Goal: Transaction & Acquisition: Purchase product/service

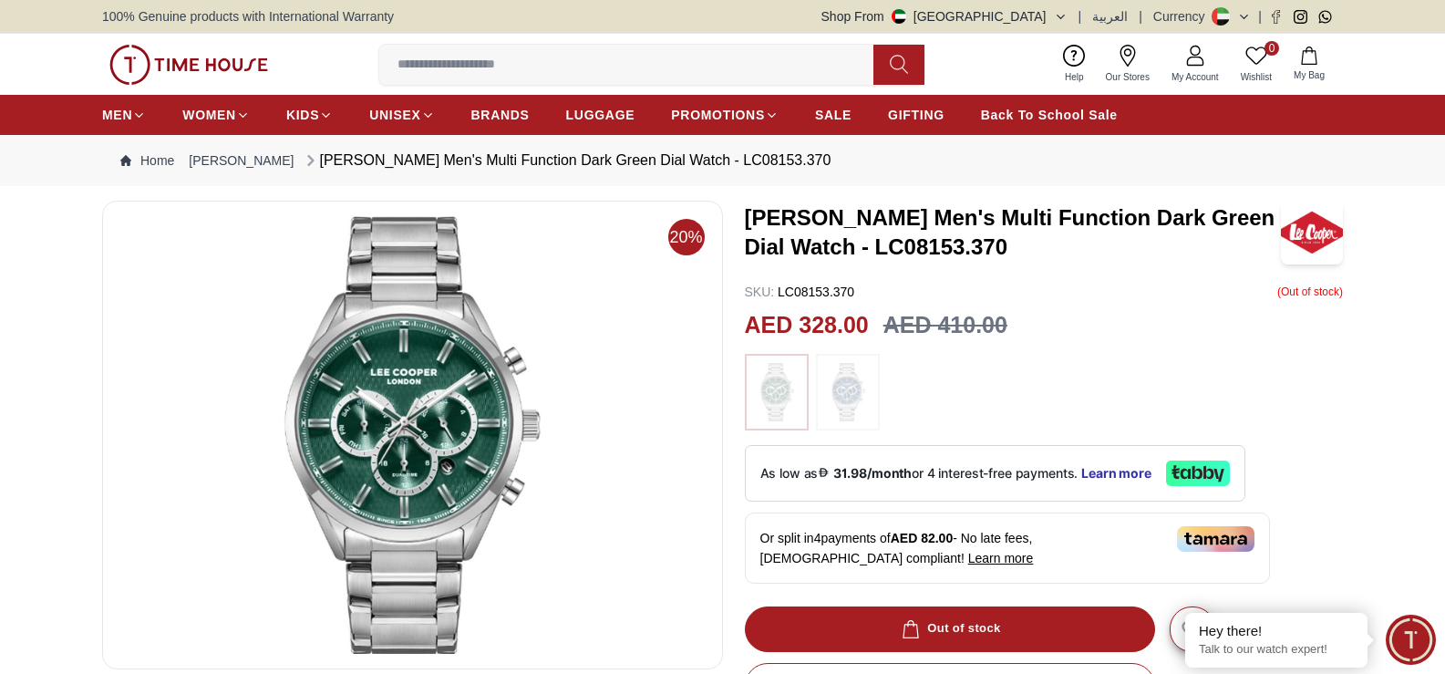
click at [920, 232] on h3 "[PERSON_NAME] Men's Multi Function Dark Green Dial Watch - LC08153.370" at bounding box center [1013, 232] width 536 height 58
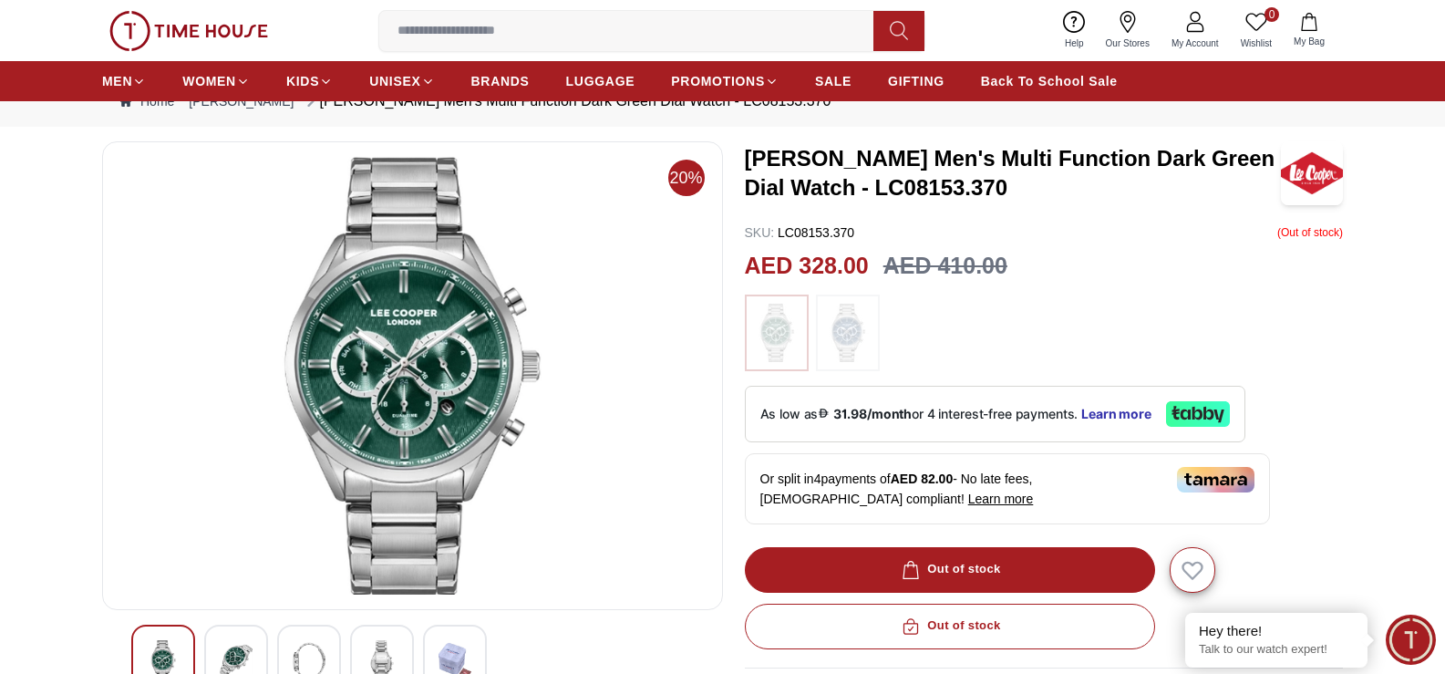
scroll to position [91, 0]
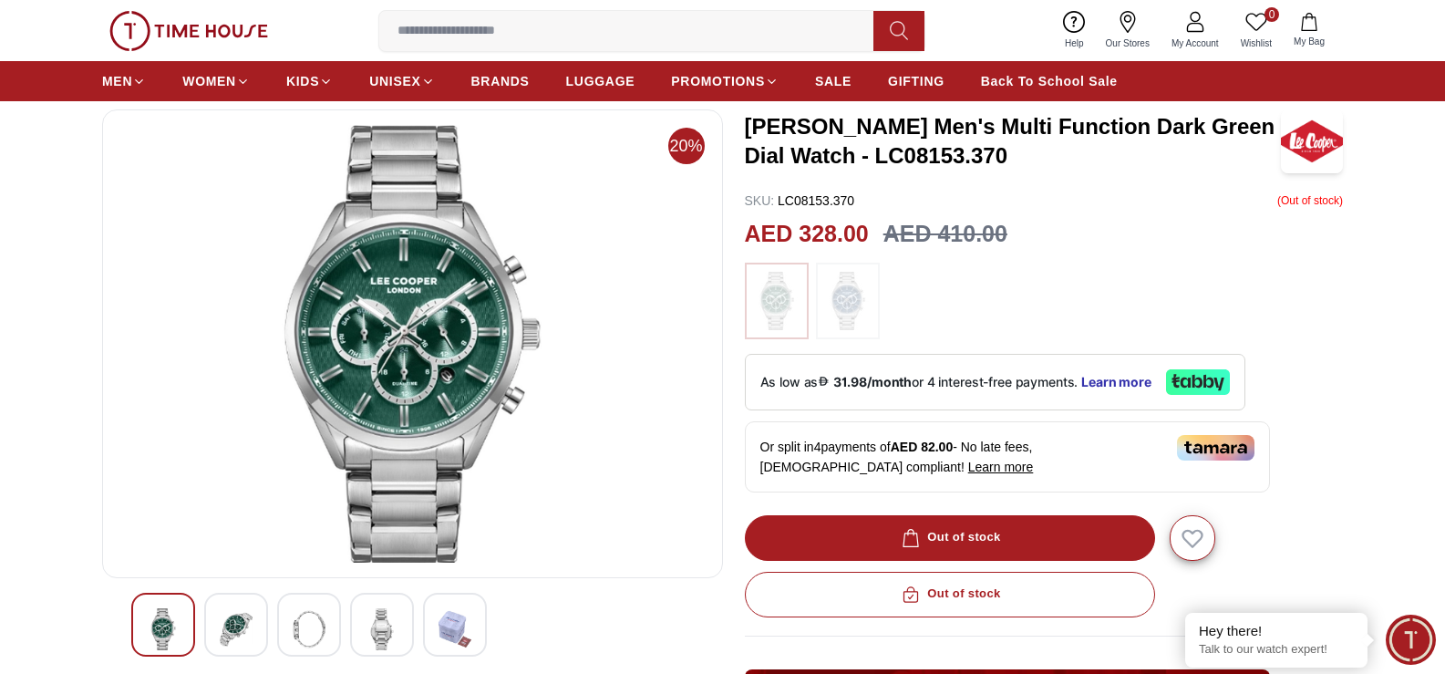
click at [875, 382] on strong "31.98/month" at bounding box center [872, 382] width 78 height 15
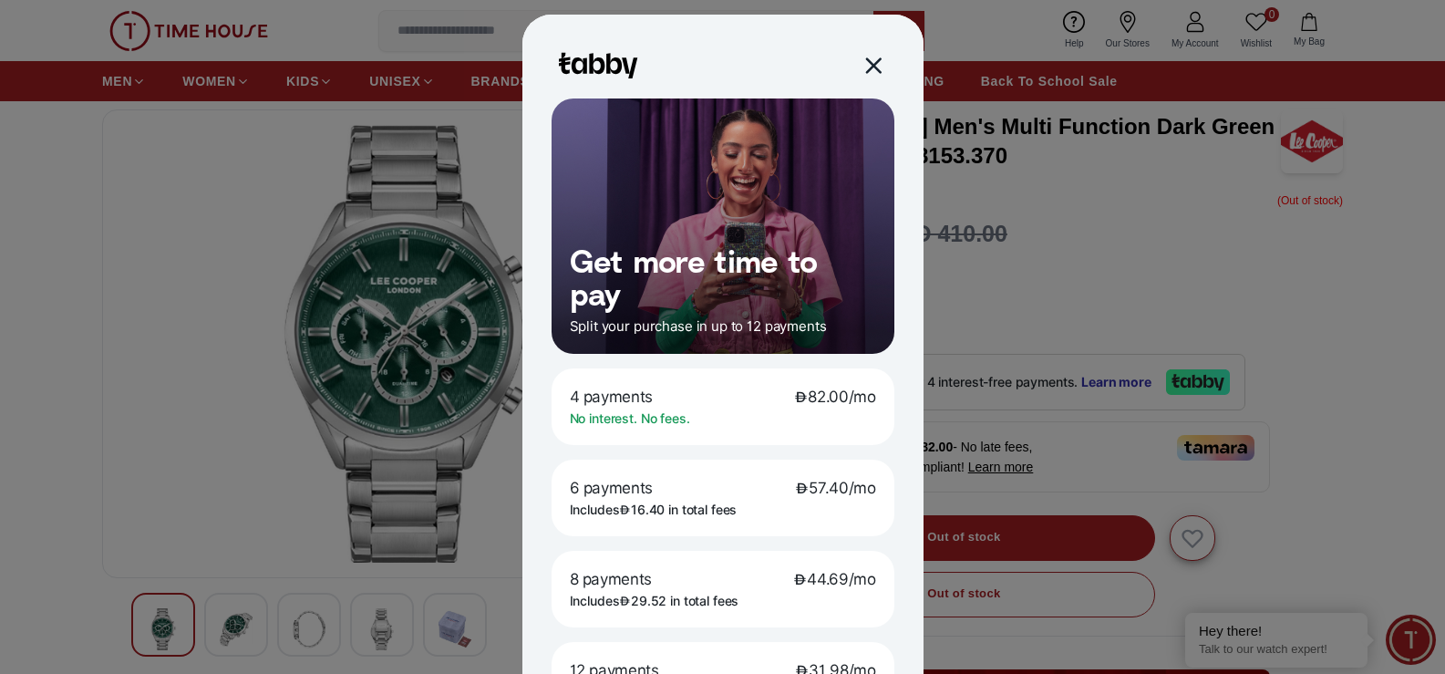
click at [862, 70] on div at bounding box center [872, 65] width 21 height 21
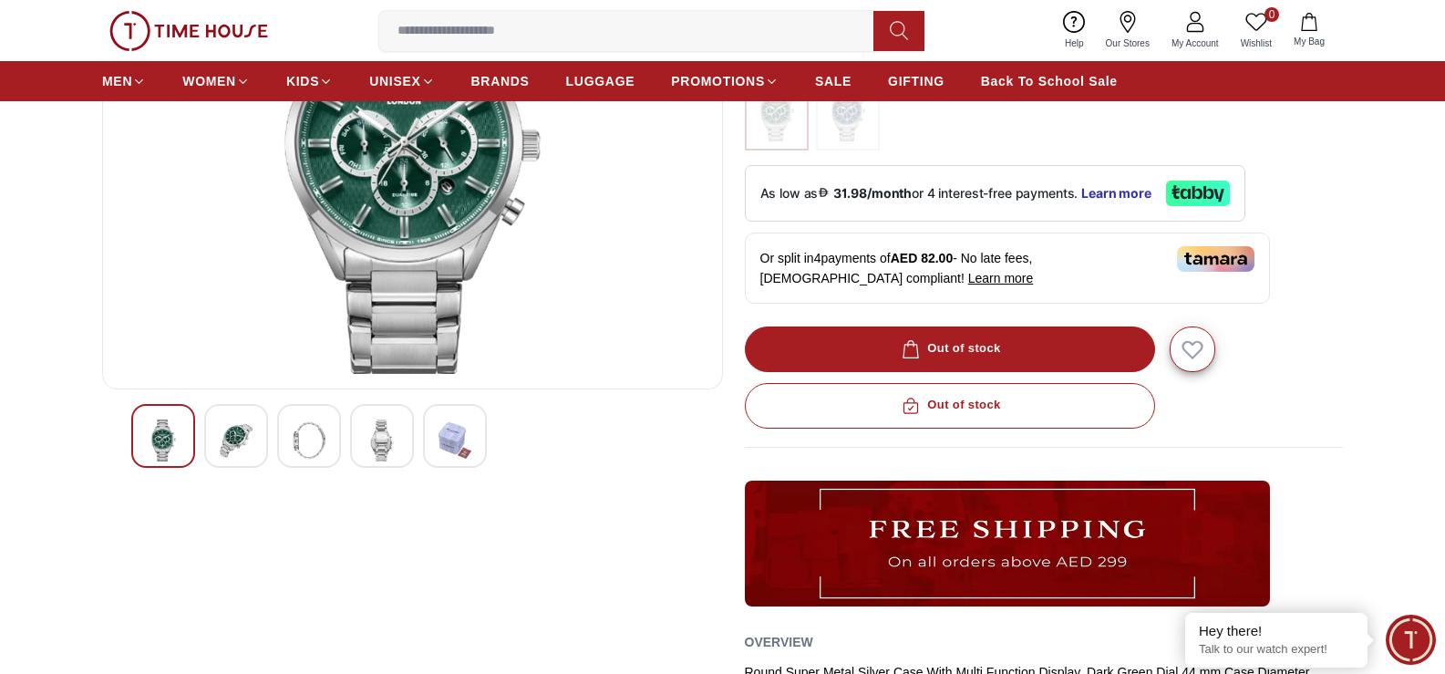
scroll to position [274, 0]
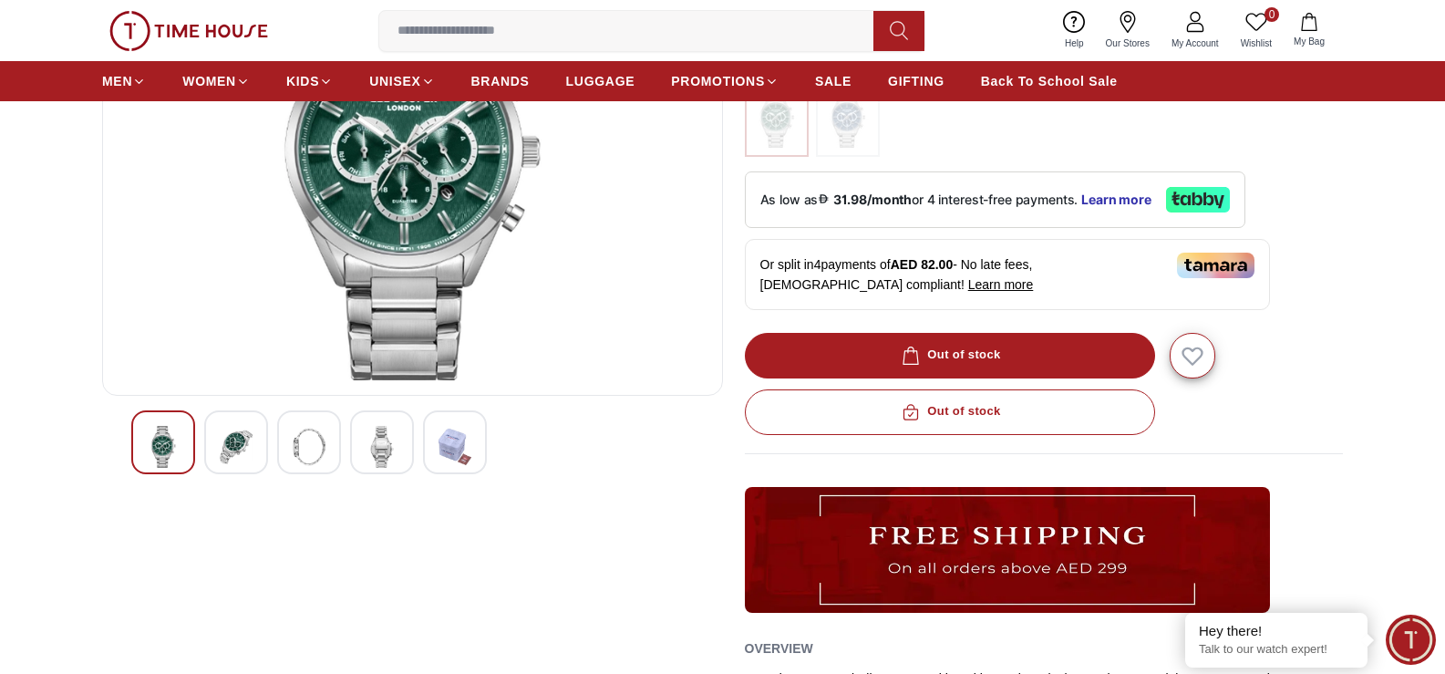
click at [211, 444] on div at bounding box center [236, 442] width 64 height 64
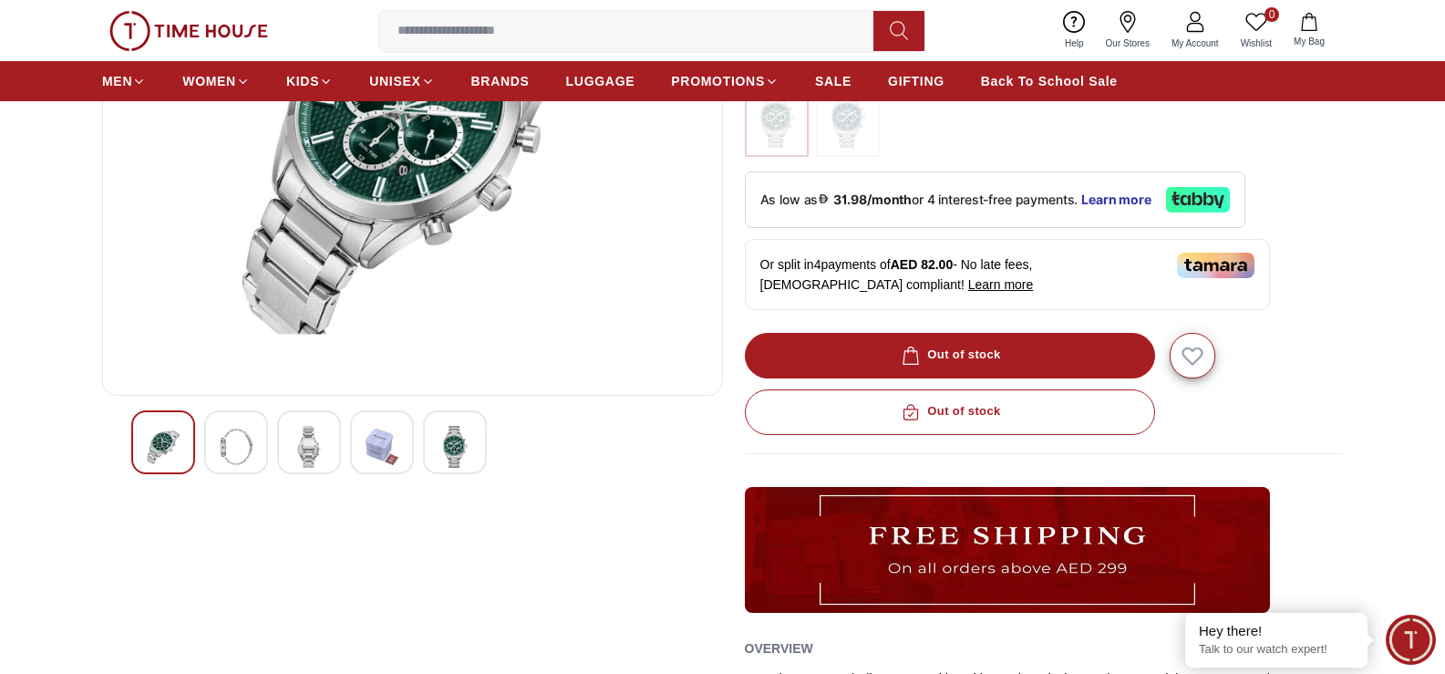
click at [299, 437] on img at bounding box center [309, 447] width 33 height 42
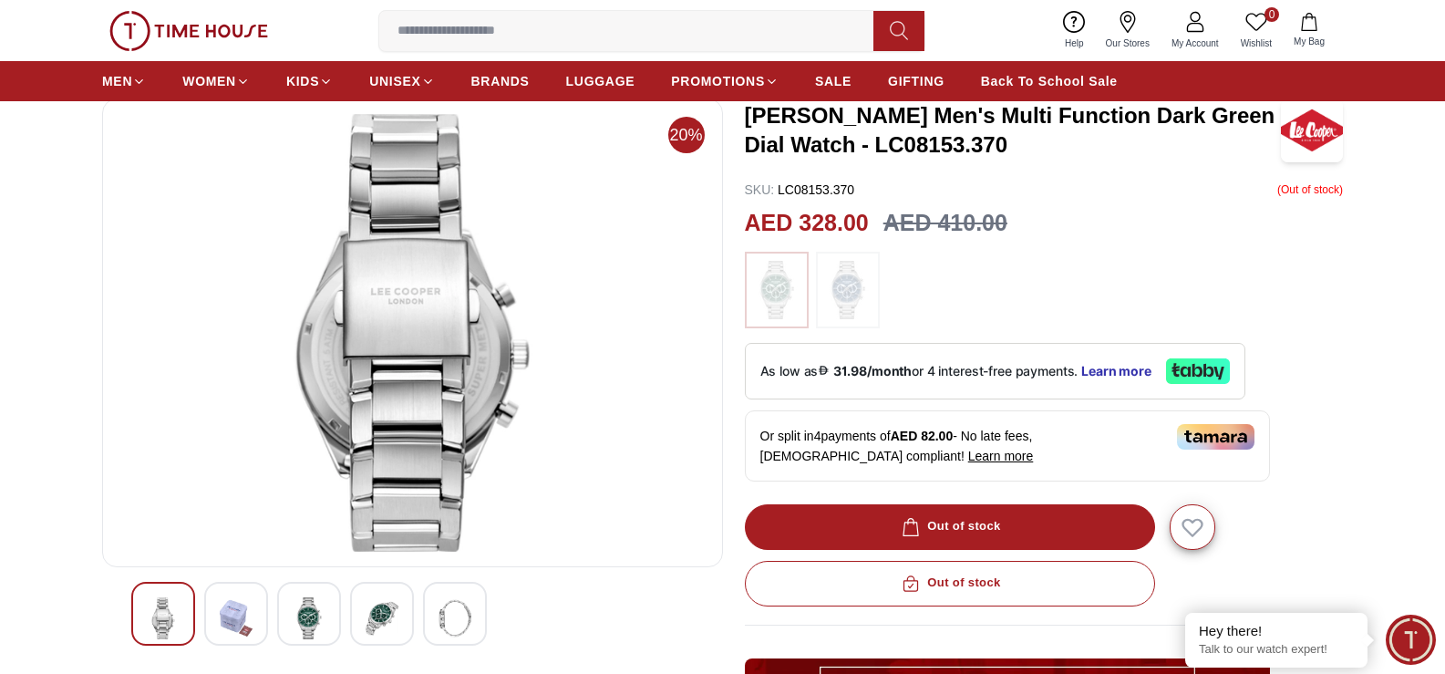
scroll to position [91, 0]
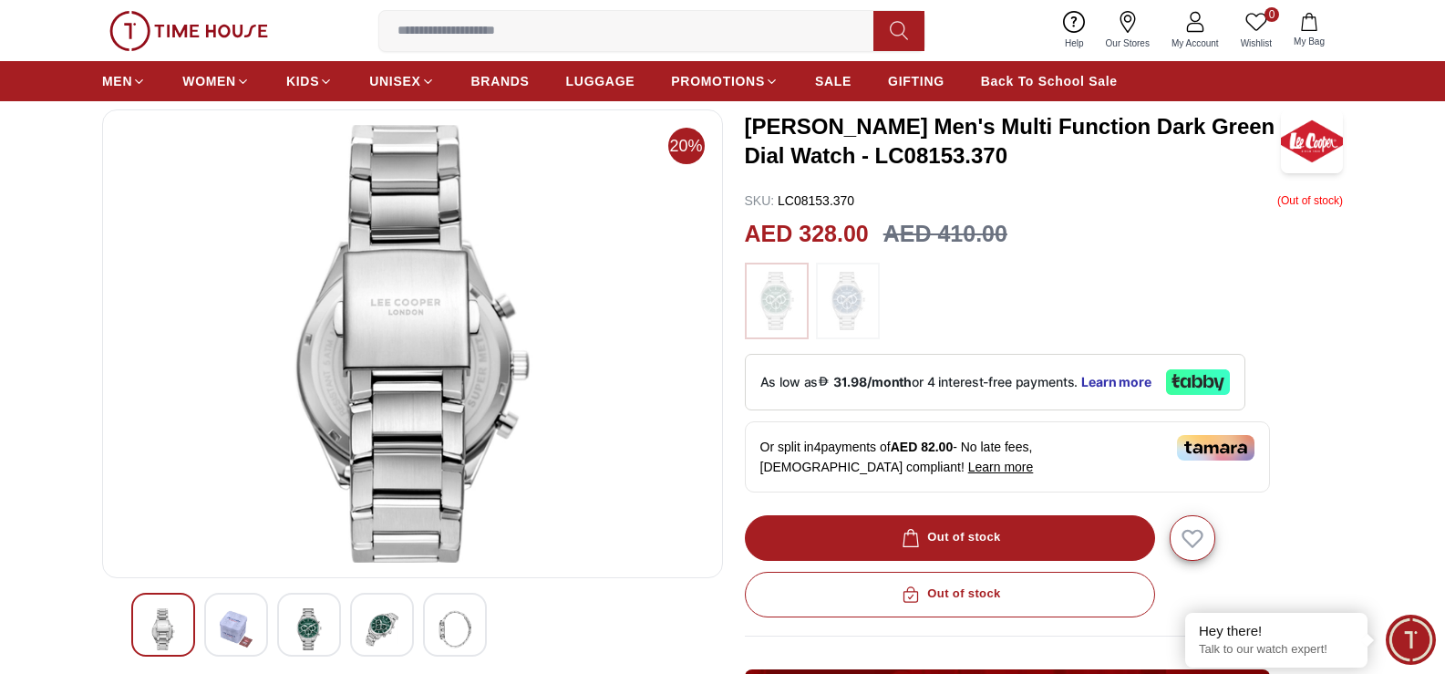
click at [295, 640] on img at bounding box center [309, 629] width 33 height 42
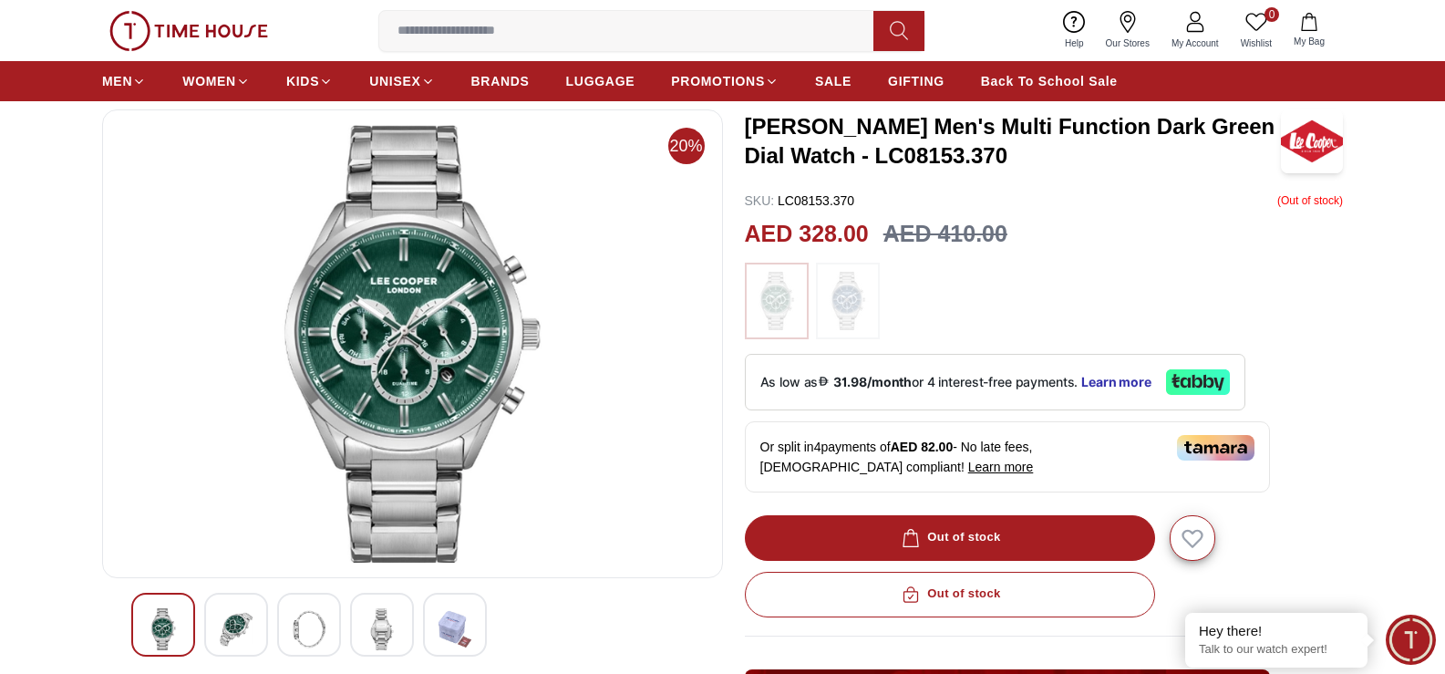
click at [361, 626] on div at bounding box center [382, 625] width 64 height 64
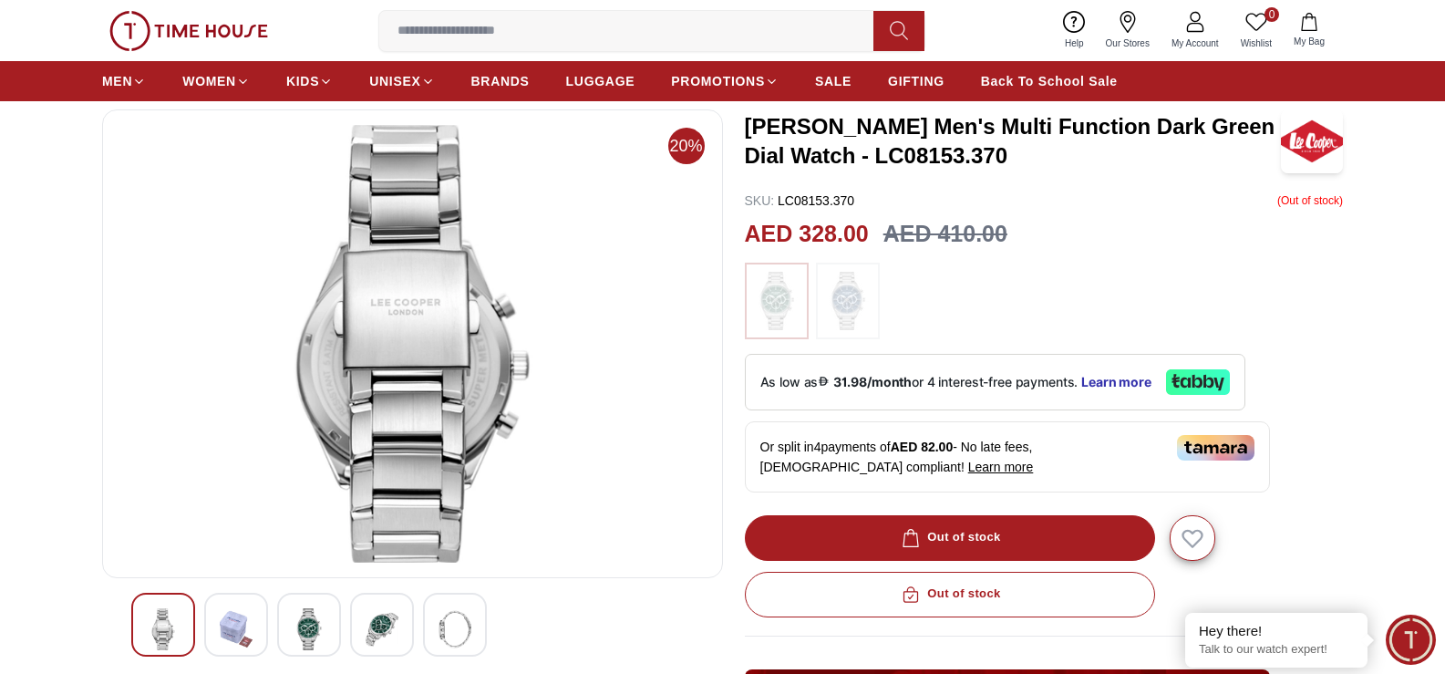
click at [441, 625] on img at bounding box center [455, 629] width 33 height 42
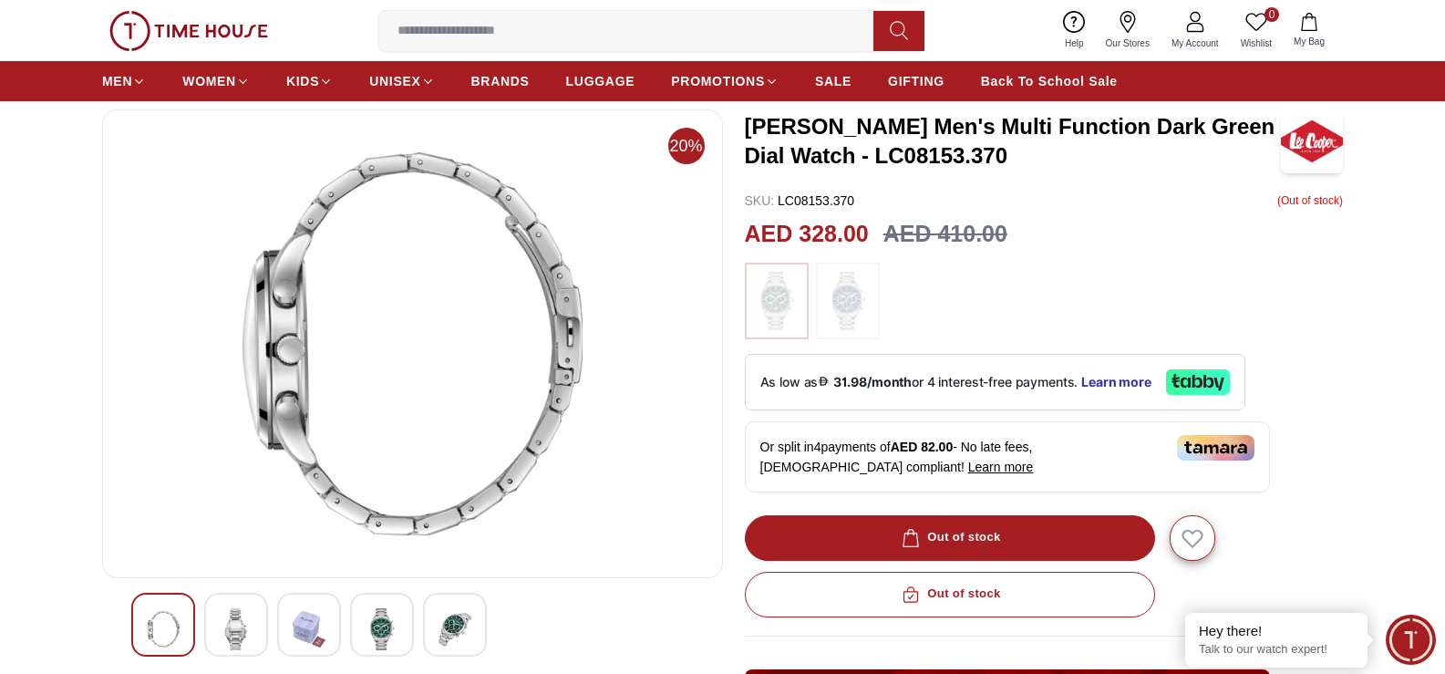
click at [367, 623] on img at bounding box center [382, 629] width 33 height 42
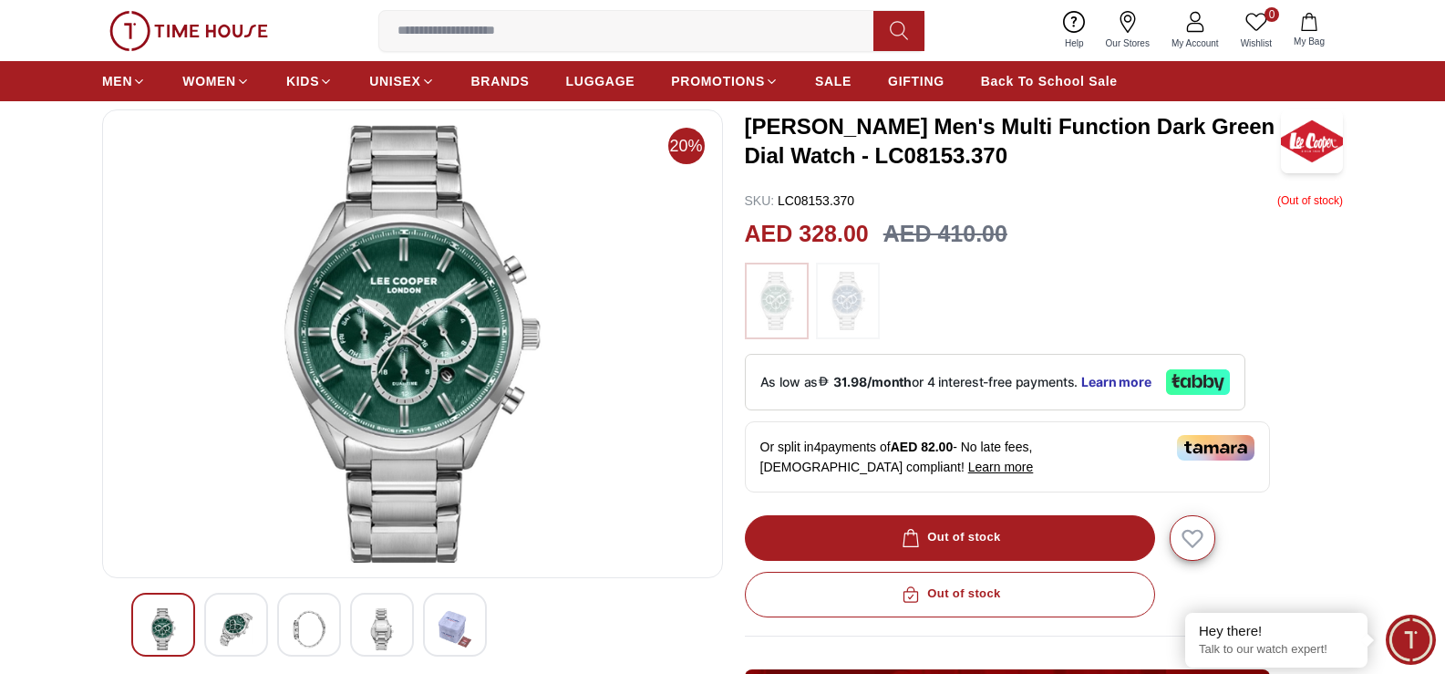
click at [315, 621] on img at bounding box center [309, 629] width 33 height 42
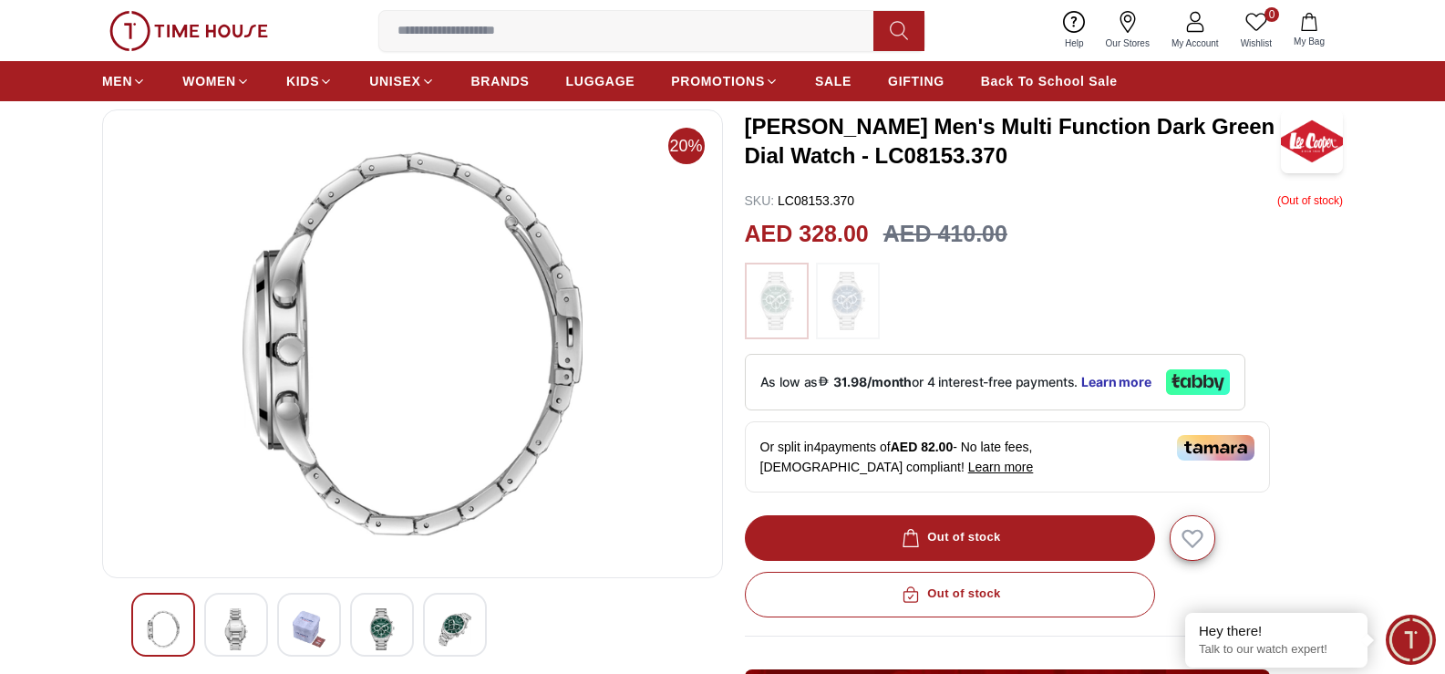
click at [241, 624] on img at bounding box center [236, 629] width 33 height 42
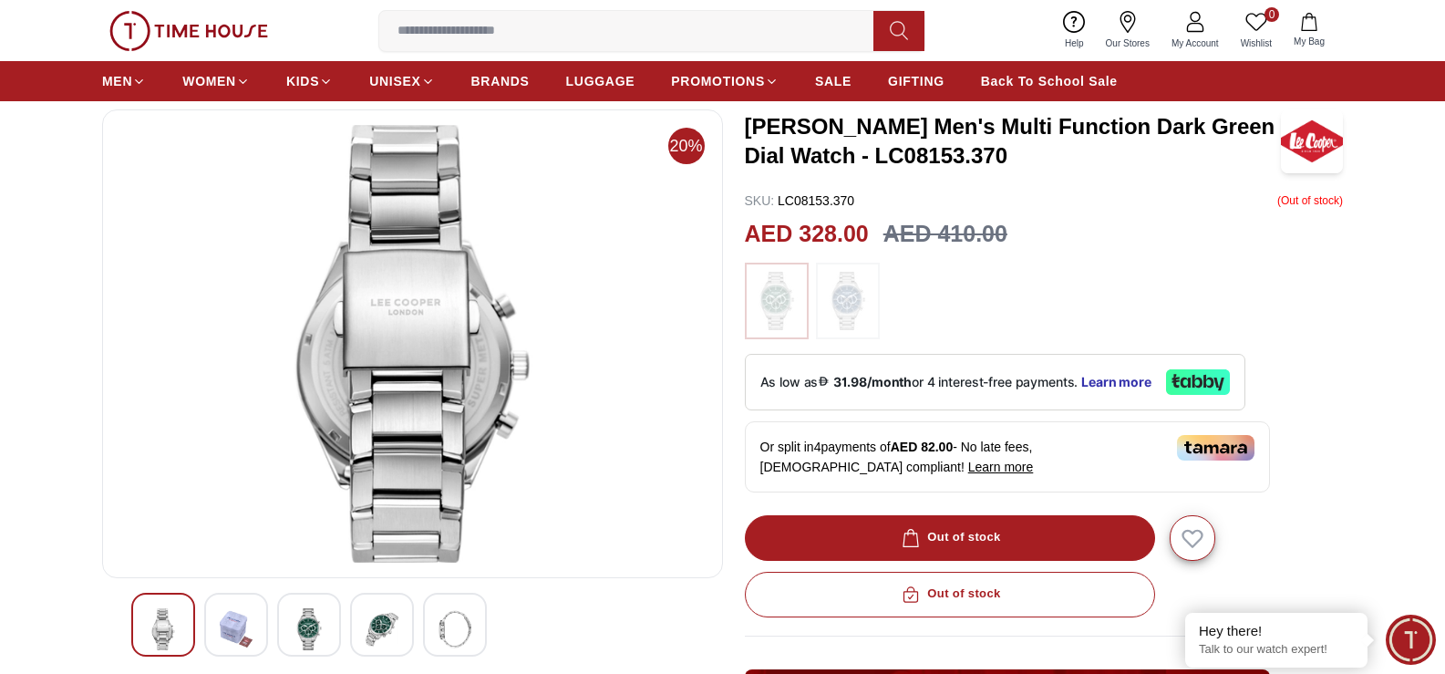
click at [172, 613] on img at bounding box center [163, 629] width 33 height 42
click at [171, 613] on img at bounding box center [163, 629] width 33 height 42
click at [222, 617] on img at bounding box center [236, 629] width 33 height 42
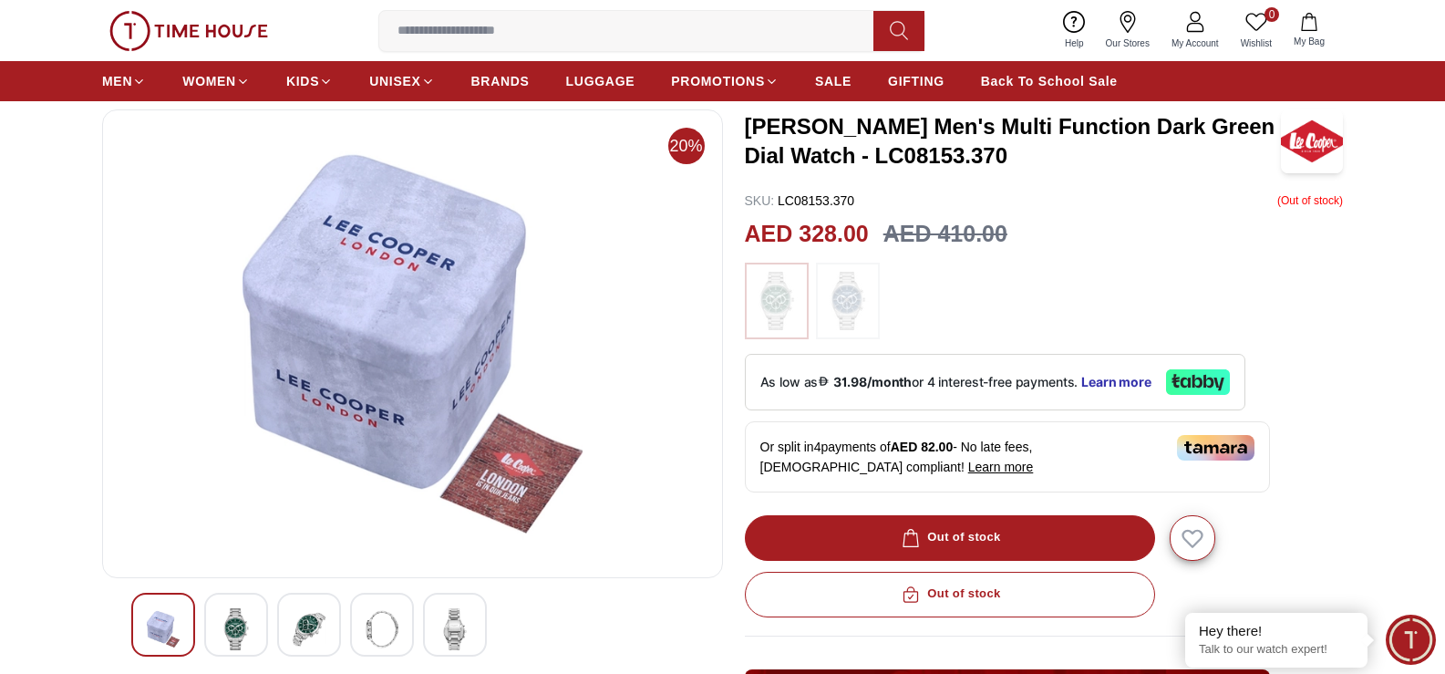
click at [220, 623] on img at bounding box center [236, 629] width 33 height 42
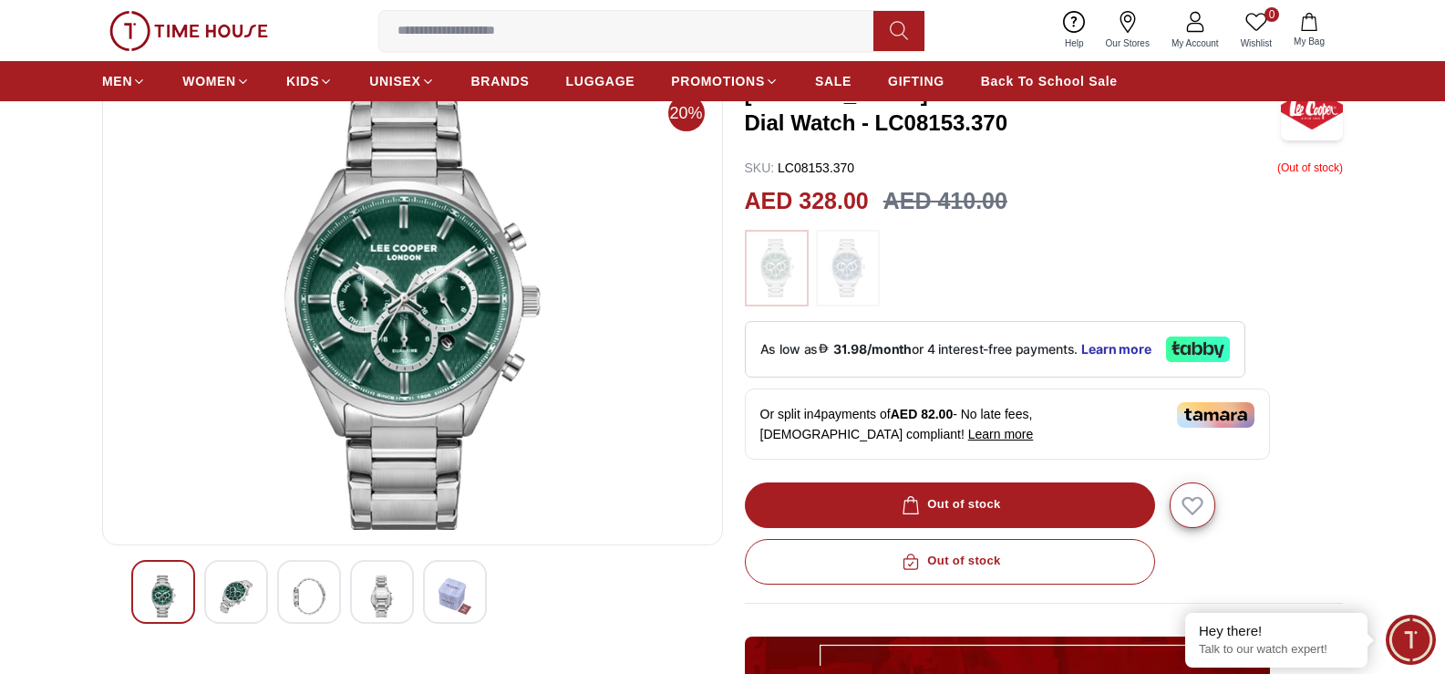
scroll to position [0, 0]
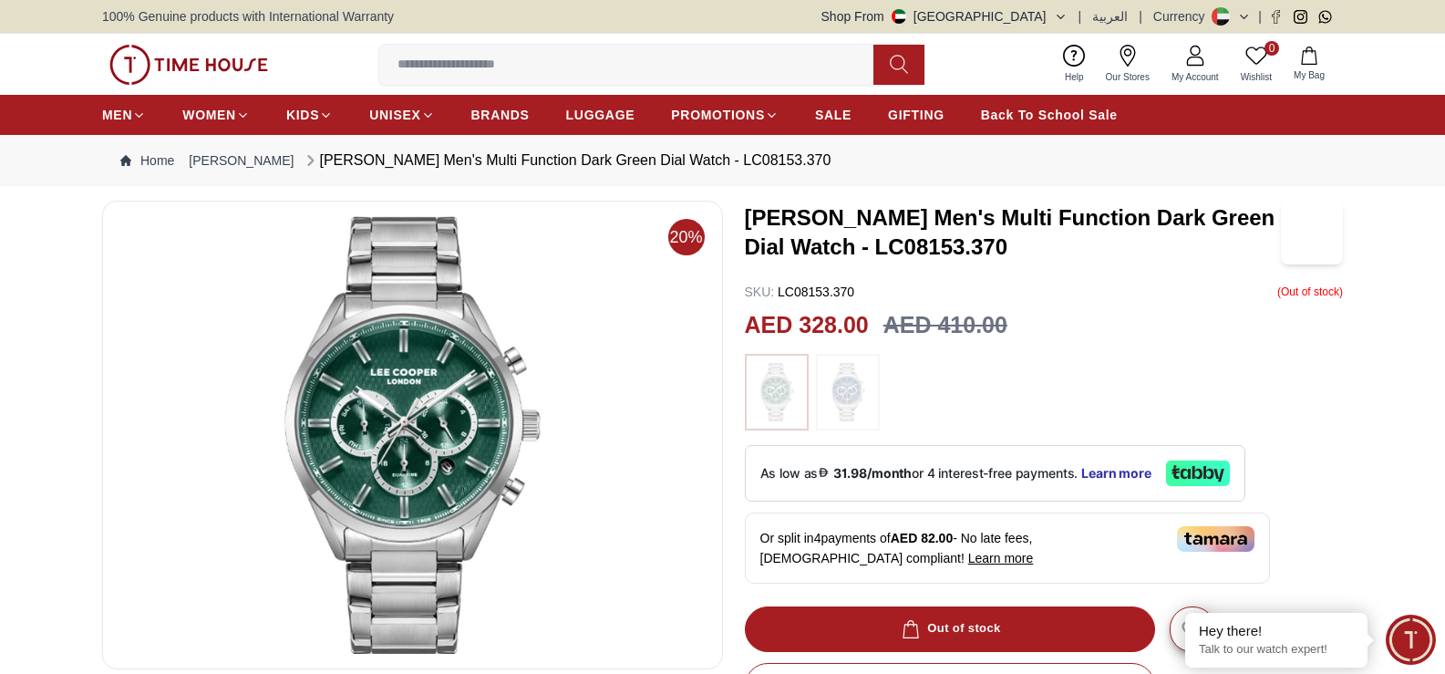
scroll to position [182, 0]
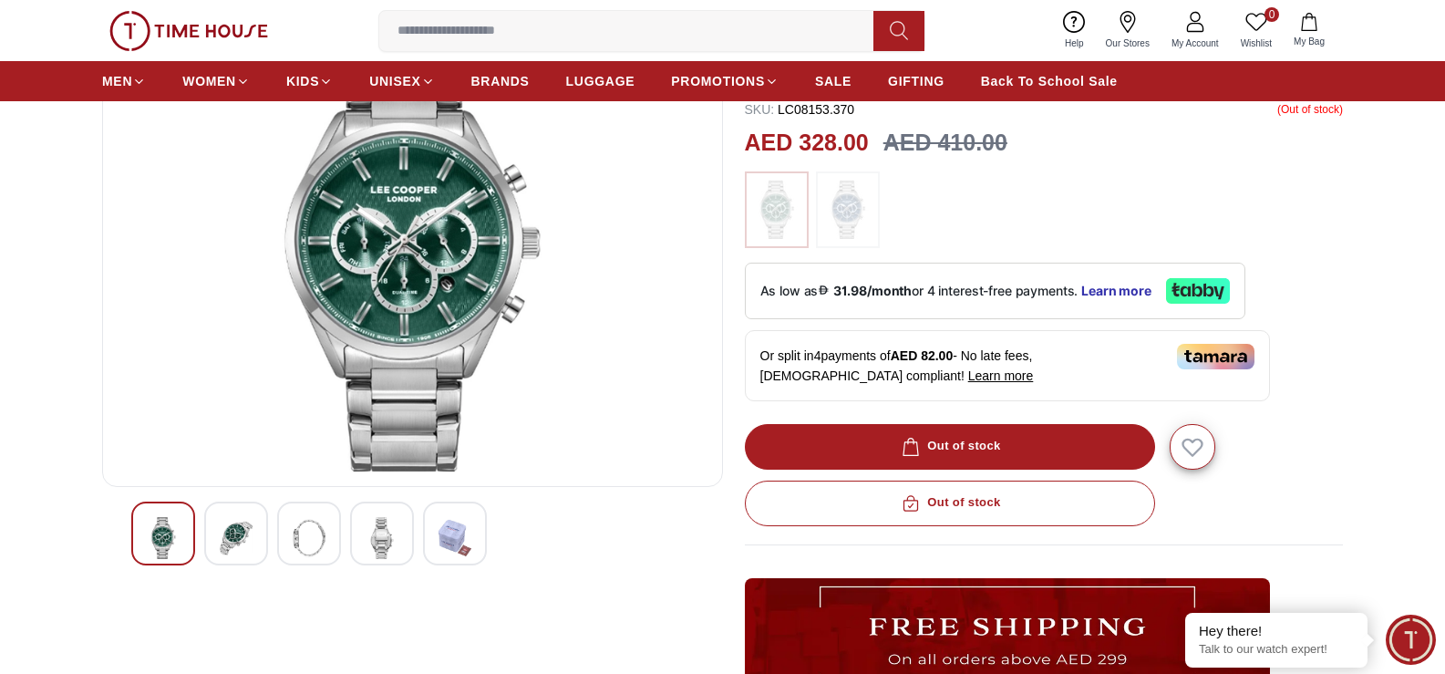
click at [299, 532] on img at bounding box center [309, 538] width 33 height 42
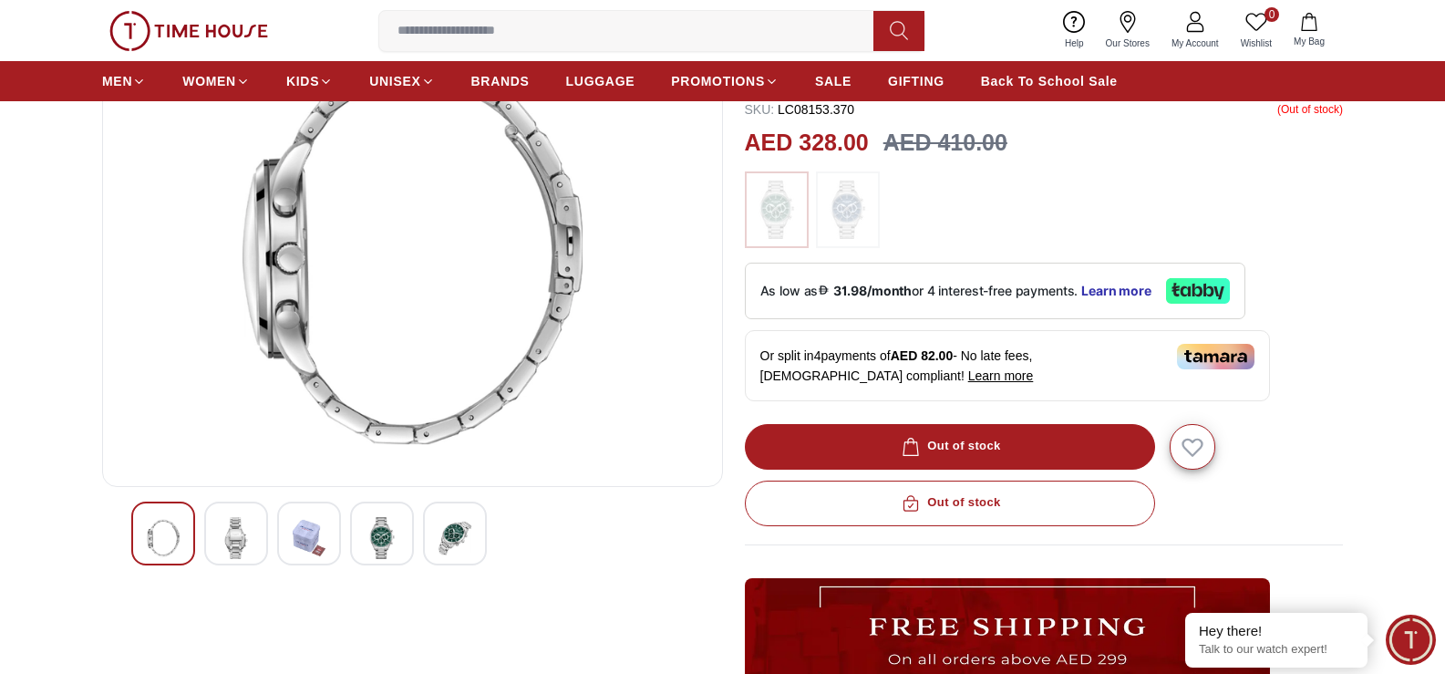
click at [226, 534] on img at bounding box center [236, 538] width 33 height 42
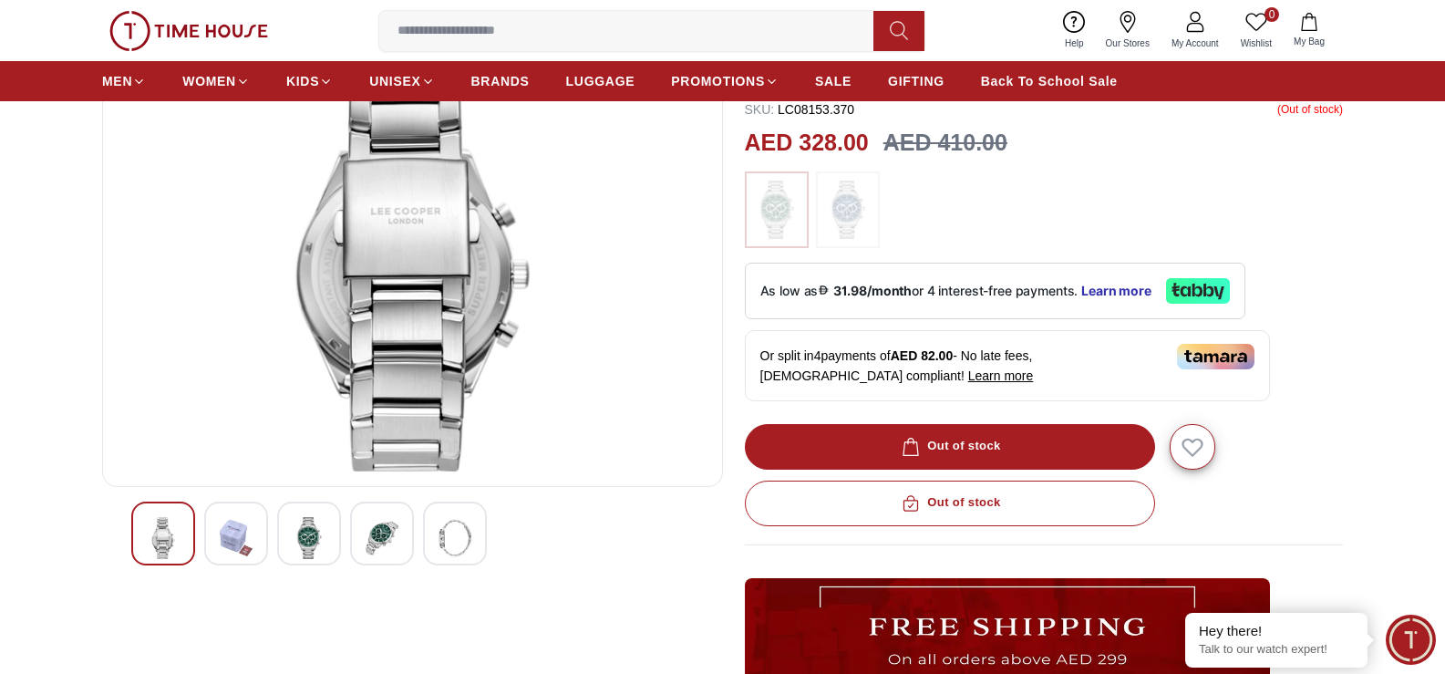
click at [176, 525] on img at bounding box center [163, 538] width 33 height 42
click at [223, 525] on img at bounding box center [236, 538] width 33 height 42
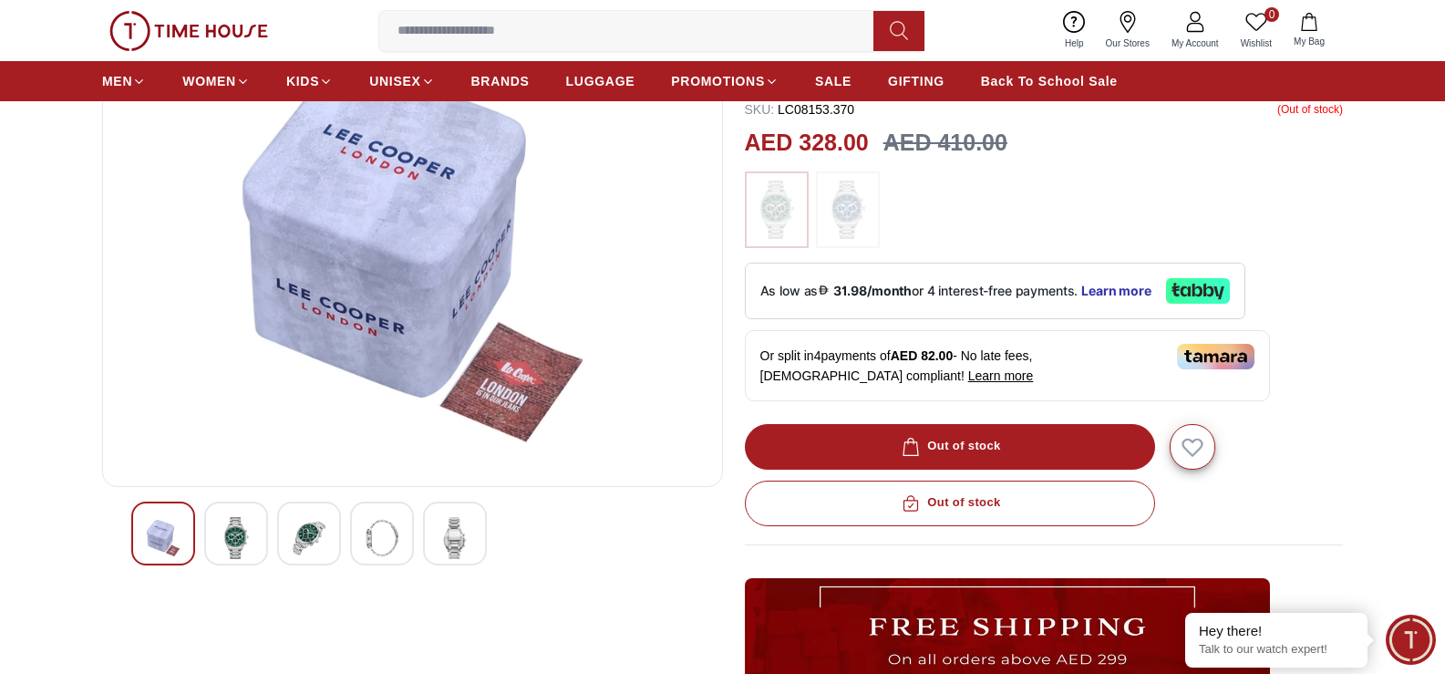
click at [319, 525] on img at bounding box center [309, 538] width 33 height 42
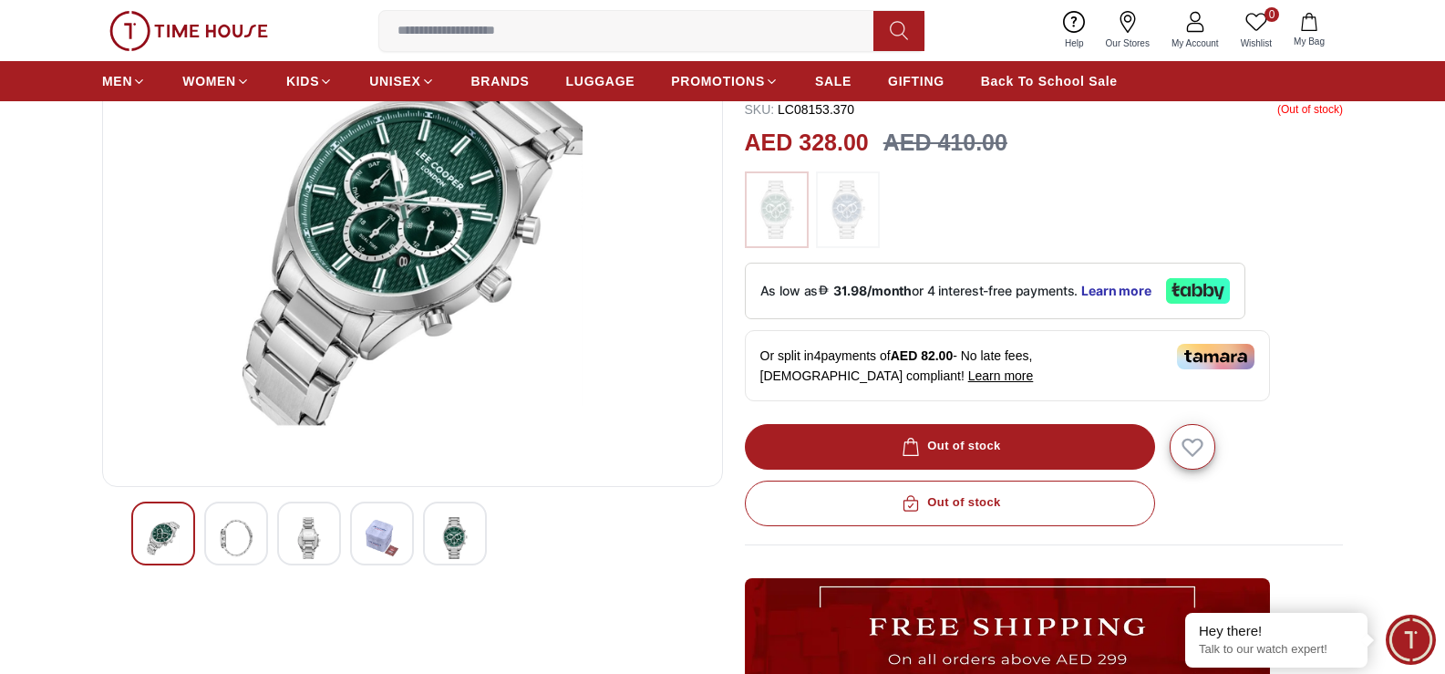
click at [371, 525] on img at bounding box center [382, 538] width 33 height 42
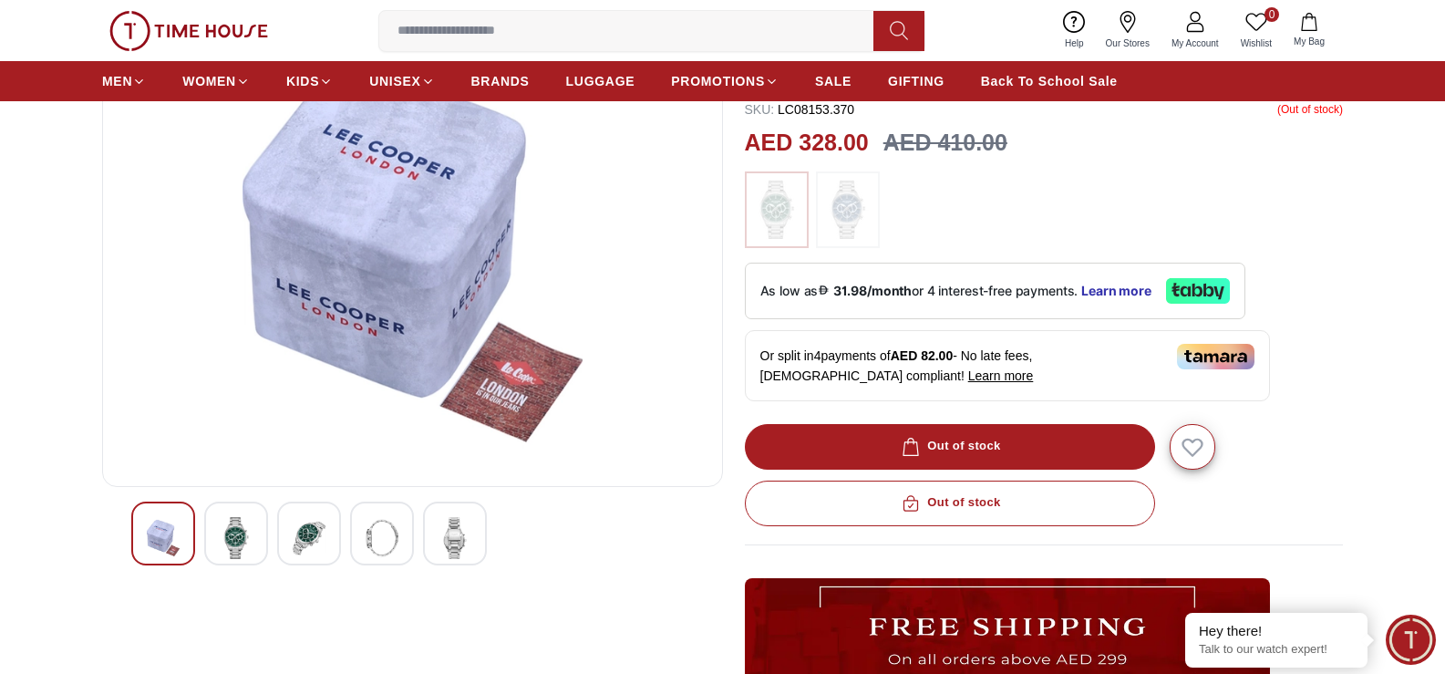
click at [454, 560] on div at bounding box center [455, 533] width 64 height 64
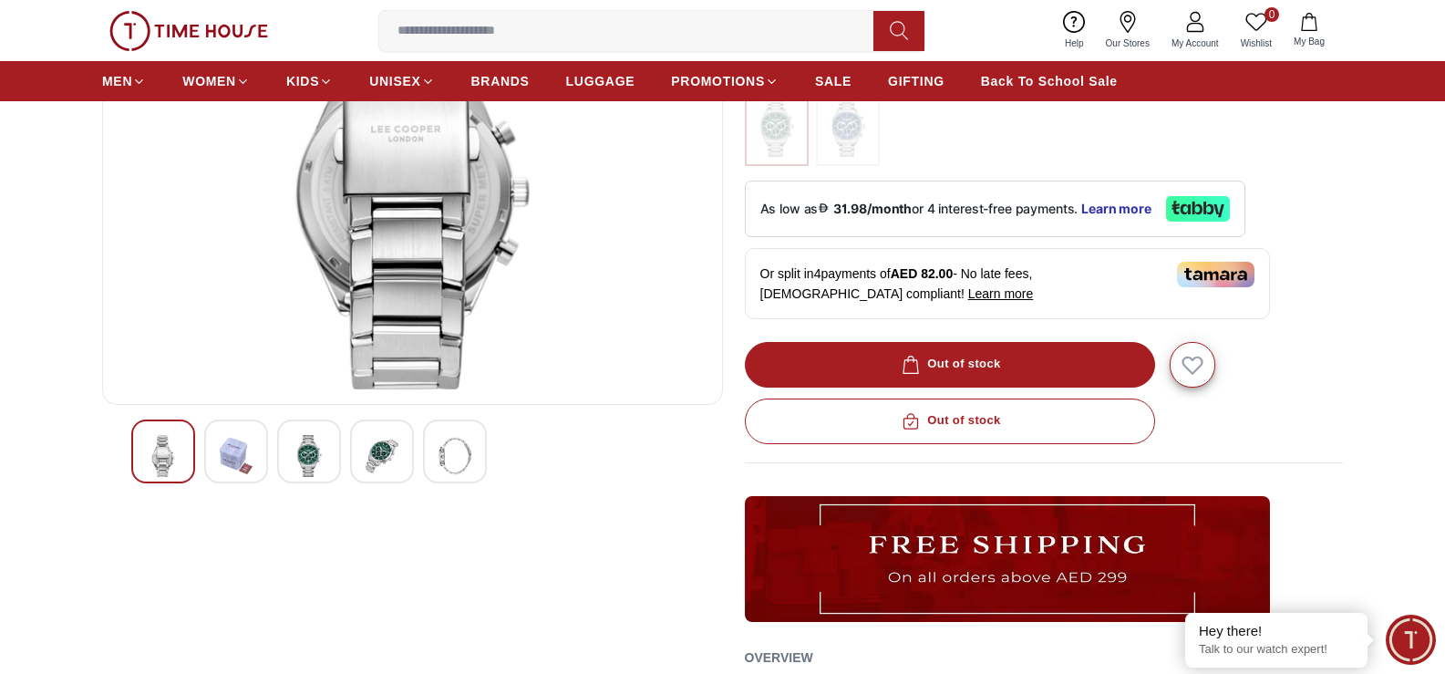
scroll to position [274, 0]
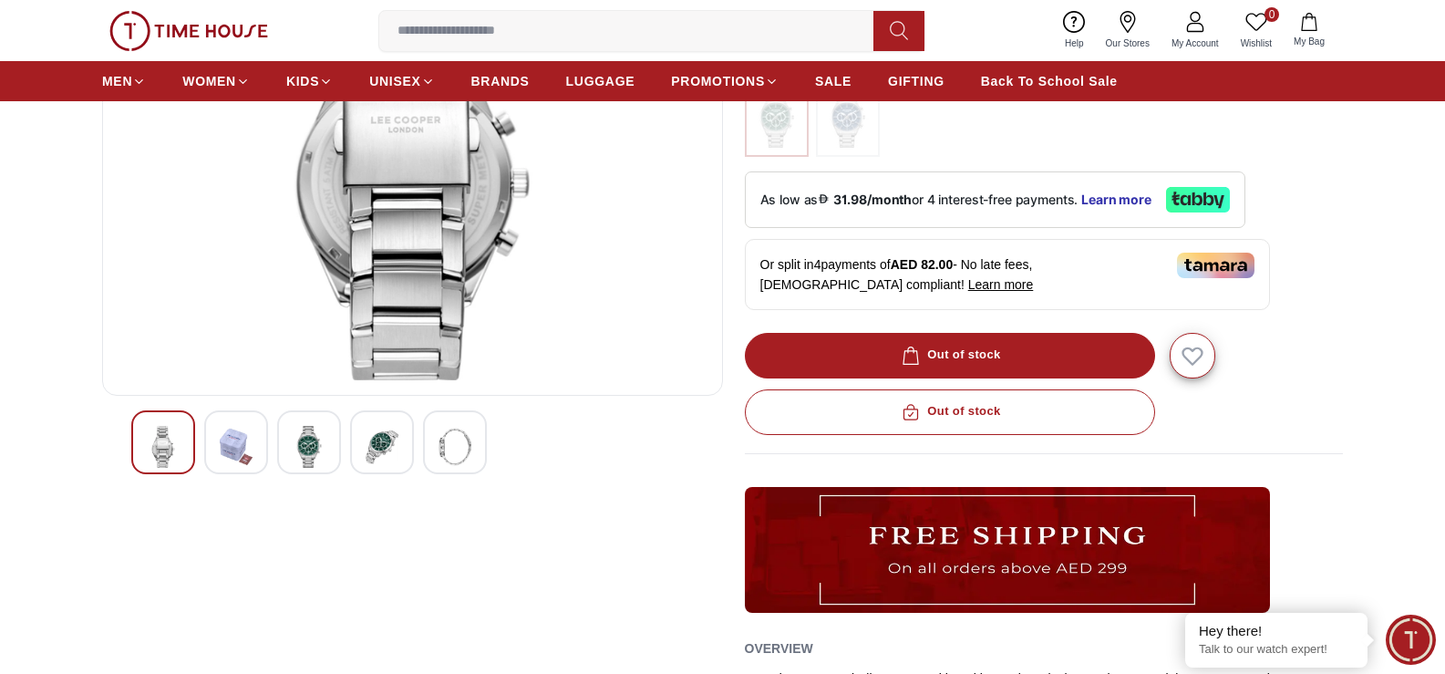
click at [148, 452] on img at bounding box center [163, 447] width 33 height 42
click at [346, 465] on div at bounding box center [412, 442] width 563 height 64
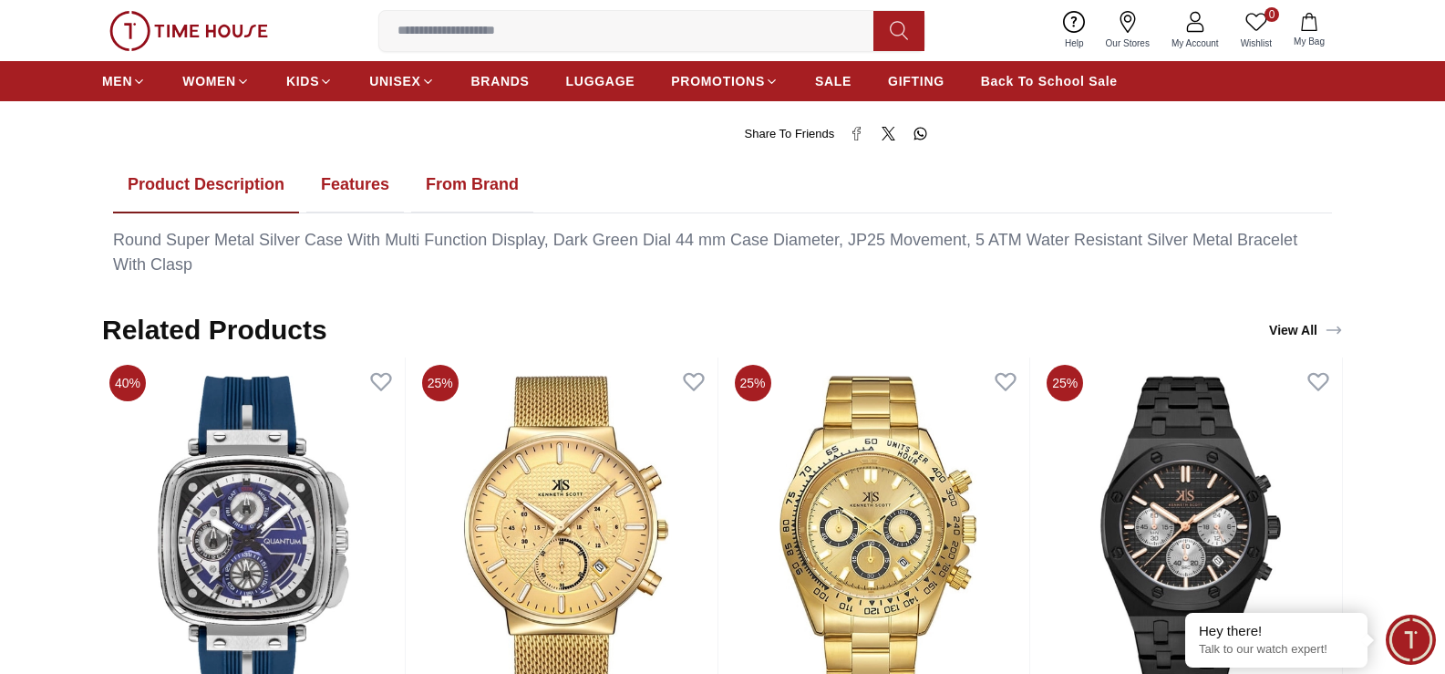
scroll to position [821, 0]
